Goal: Check status

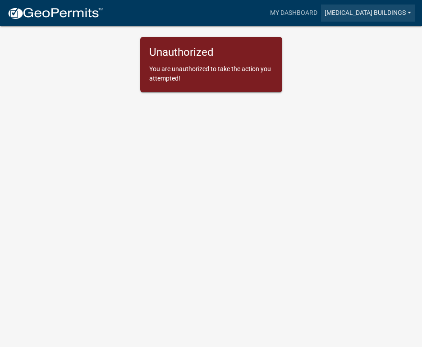
click at [367, 10] on link "[MEDICAL_DATA] Buildings" at bounding box center [368, 13] width 94 height 17
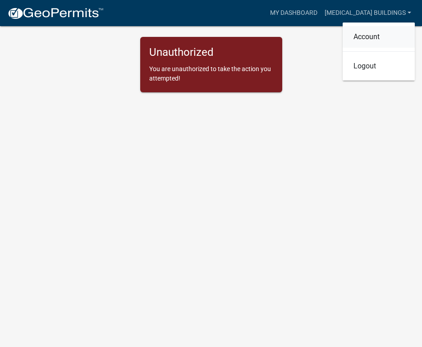
click at [365, 36] on link "Account" at bounding box center [378, 37] width 72 height 22
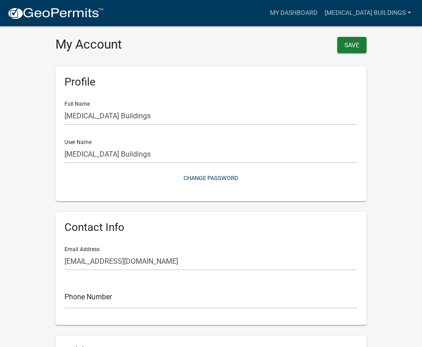
click at [250, 41] on div "Save" at bounding box center [292, 46] width 162 height 19
click at [302, 10] on link "My Dashboard" at bounding box center [293, 13] width 55 height 17
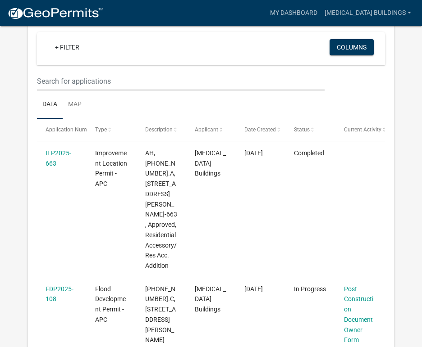
scroll to position [90, 0]
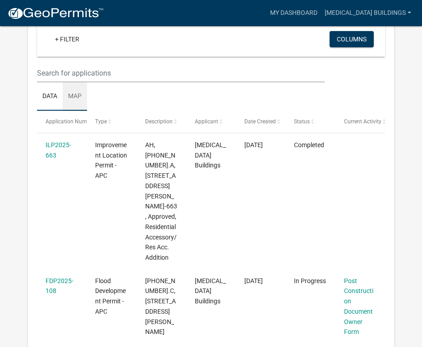
click at [77, 98] on link "Map" at bounding box center [75, 96] width 24 height 29
